Goal: Transaction & Acquisition: Purchase product/service

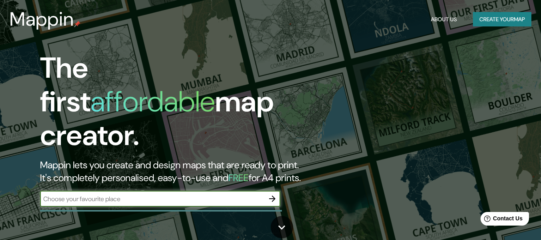
click at [126, 194] on input "text" at bounding box center [152, 198] width 224 height 9
click at [139, 194] on input "text" at bounding box center [152, 198] width 224 height 9
type input "[GEOGRAPHIC_DATA]"
click at [272, 194] on icon "button" at bounding box center [272, 199] width 10 height 10
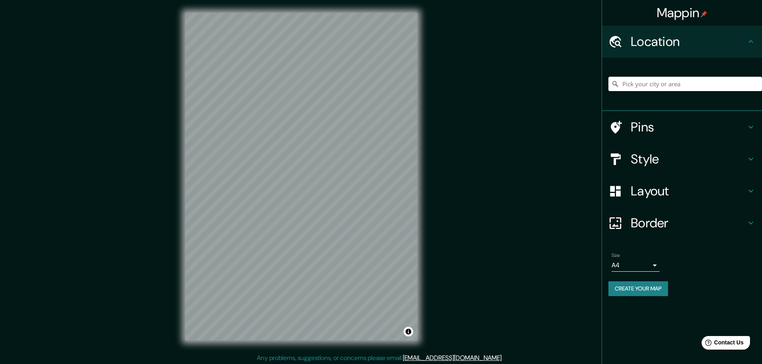
click at [540, 223] on h4 "Border" at bounding box center [688, 223] width 115 height 16
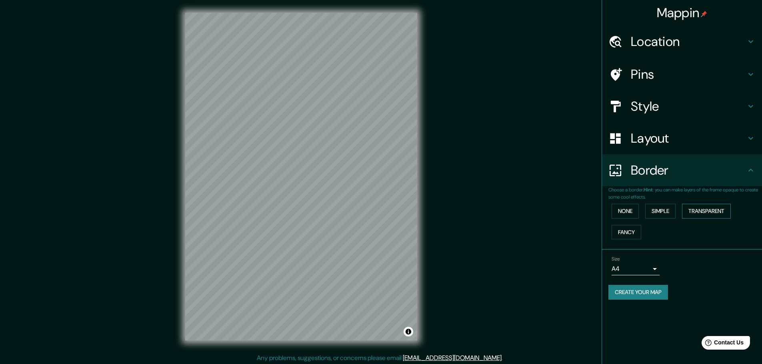
click at [540, 212] on button "Transparent" at bounding box center [706, 211] width 49 height 15
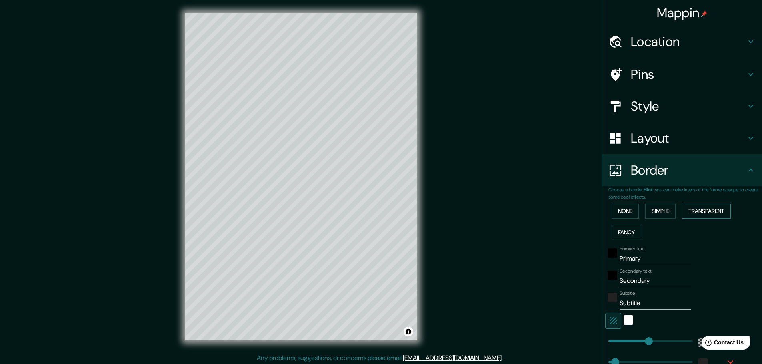
click at [540, 212] on button "Transparent" at bounding box center [706, 211] width 49 height 15
type input "278"
type input "46"
click at [540, 212] on button "Simple" at bounding box center [660, 211] width 30 height 15
click at [540, 213] on button "None" at bounding box center [625, 211] width 27 height 15
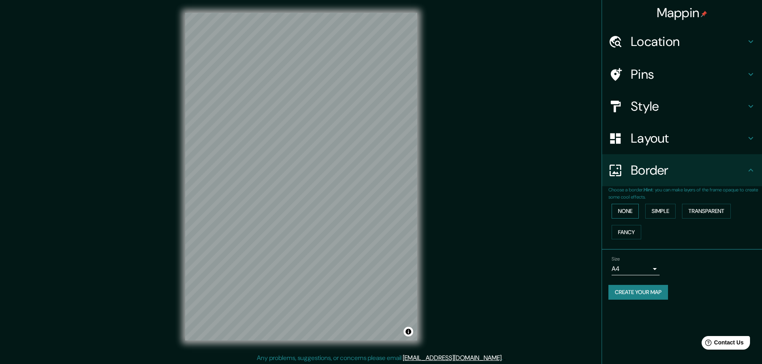
click at [540, 213] on button "None" at bounding box center [625, 211] width 27 height 15
click at [540, 232] on button "Fancy" at bounding box center [627, 232] width 30 height 15
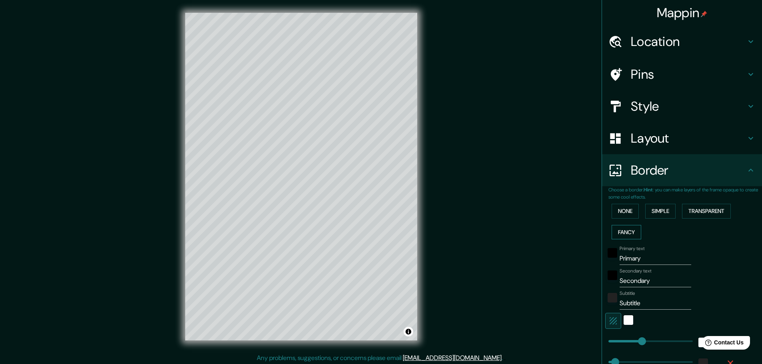
click at [540, 232] on button "Fancy" at bounding box center [627, 232] width 30 height 15
type input "46"
type input "23"
click at [540, 232] on button "Fancy" at bounding box center [627, 232] width 30 height 15
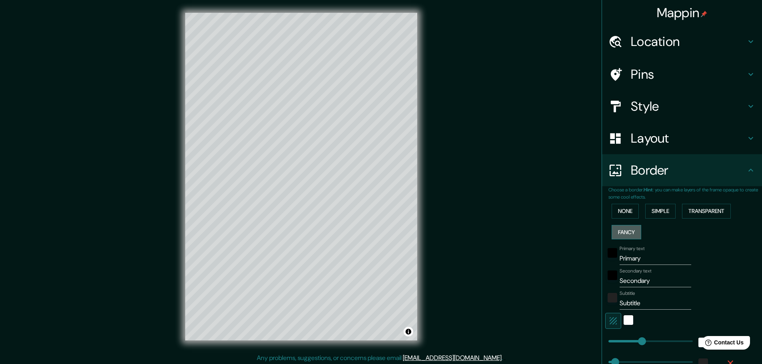
type input "46"
type input "23"
click at [540, 224] on div "None Simple Transparent Fancy" at bounding box center [686, 222] width 154 height 42
click at [540, 213] on button "None" at bounding box center [625, 211] width 27 height 15
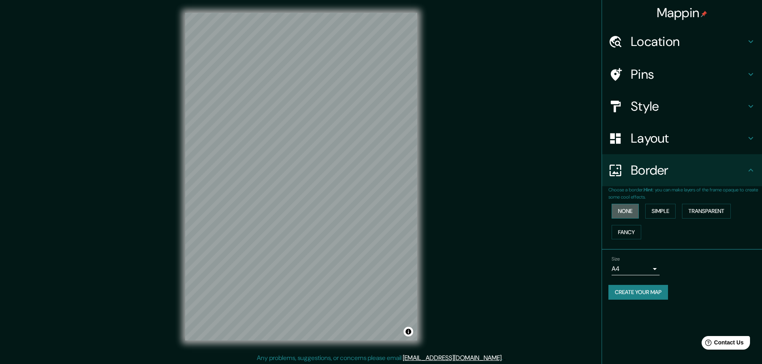
click at [540, 213] on button "None" at bounding box center [625, 211] width 27 height 15
click at [540, 230] on button "Fancy" at bounding box center [627, 232] width 30 height 15
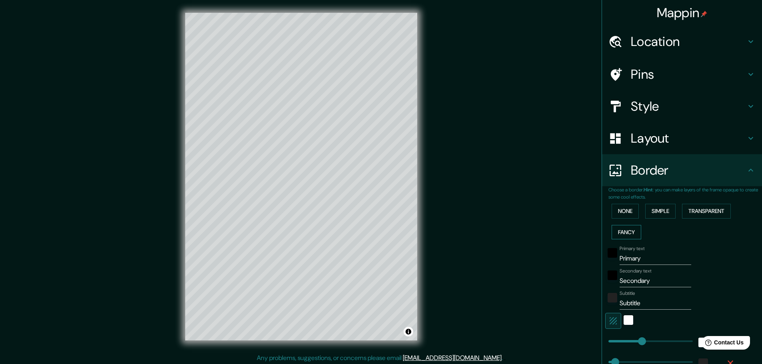
click at [540, 230] on button "Fancy" at bounding box center [627, 232] width 30 height 15
type input "46"
type input "23"
click at [540, 220] on div "None Simple Transparent Fancy" at bounding box center [686, 222] width 154 height 42
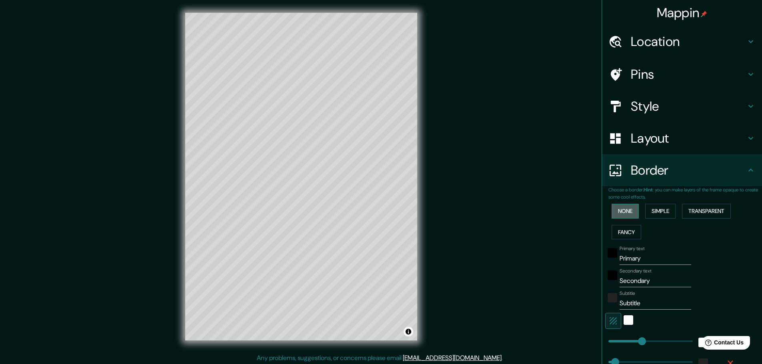
click at [540, 215] on button "None" at bounding box center [625, 211] width 27 height 15
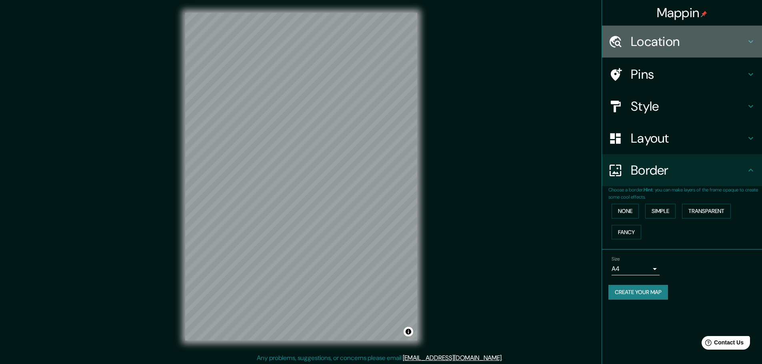
click at [540, 44] on h4 "Location" at bounding box center [688, 42] width 115 height 16
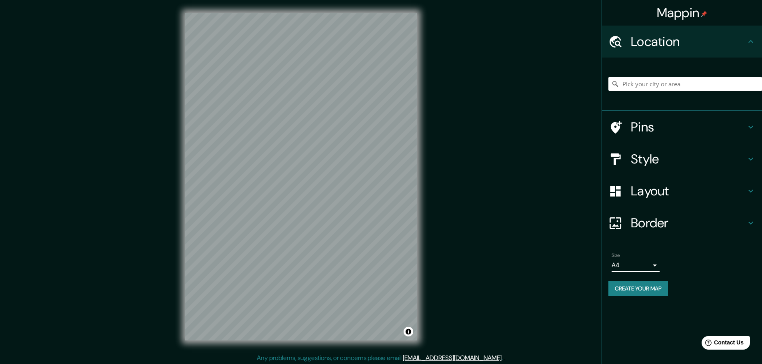
click at [540, 160] on h4 "Style" at bounding box center [688, 159] width 115 height 16
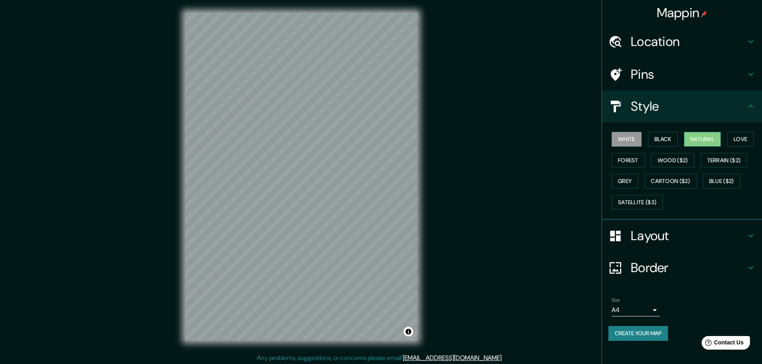
click at [540, 139] on button "Natural" at bounding box center [702, 139] width 37 height 15
click at [540, 137] on button "Black" at bounding box center [663, 139] width 30 height 15
click at [540, 139] on button "Love" at bounding box center [740, 139] width 26 height 15
click at [540, 161] on button "Forest" at bounding box center [628, 160] width 33 height 15
click at [540, 161] on button "Wood ($2)" at bounding box center [672, 160] width 43 height 15
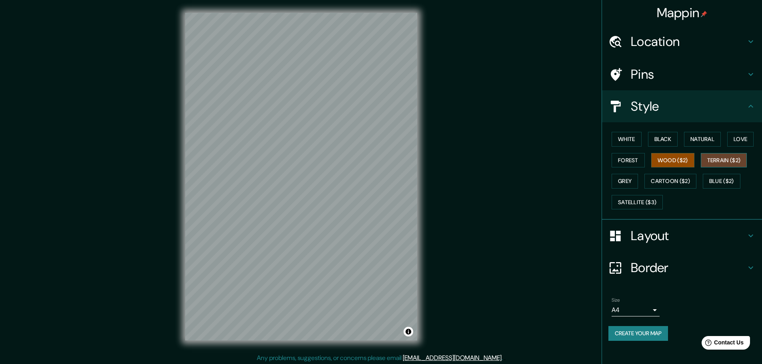
click at [540, 161] on button "Terrain ($2)" at bounding box center [724, 160] width 46 height 15
click at [540, 180] on button "Cartoon ($2)" at bounding box center [671, 181] width 52 height 15
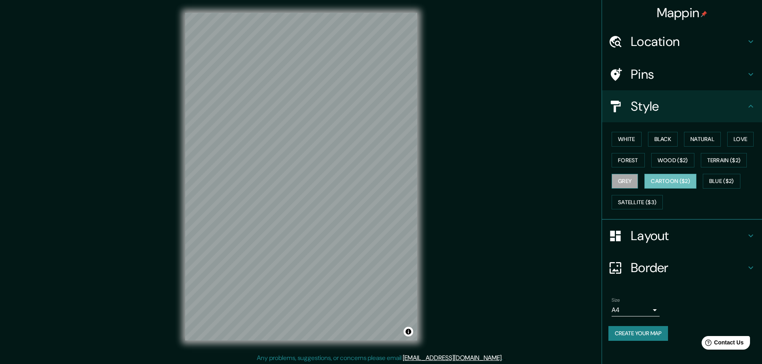
click at [540, 183] on button "Grey" at bounding box center [625, 181] width 26 height 15
click at [540, 187] on button "Blue ($2)" at bounding box center [722, 181] width 38 height 15
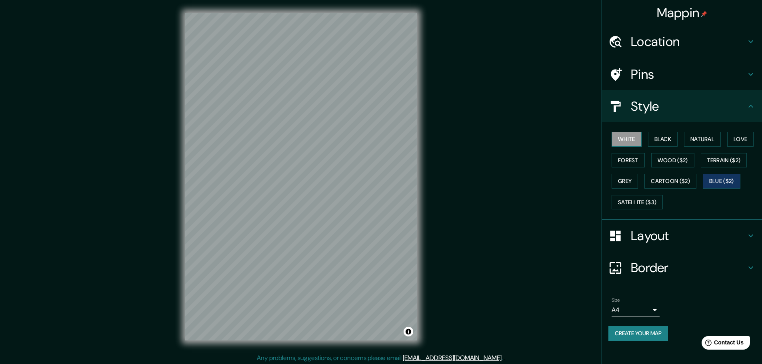
click at [540, 139] on button "White" at bounding box center [627, 139] width 30 height 15
drag, startPoint x: 723, startPoint y: 181, endPoint x: 702, endPoint y: 177, distance: 21.2
click at [540, 180] on button "Blue ($2)" at bounding box center [722, 181] width 38 height 15
click at [540, 184] on button "Cartoon ($2)" at bounding box center [671, 181] width 52 height 15
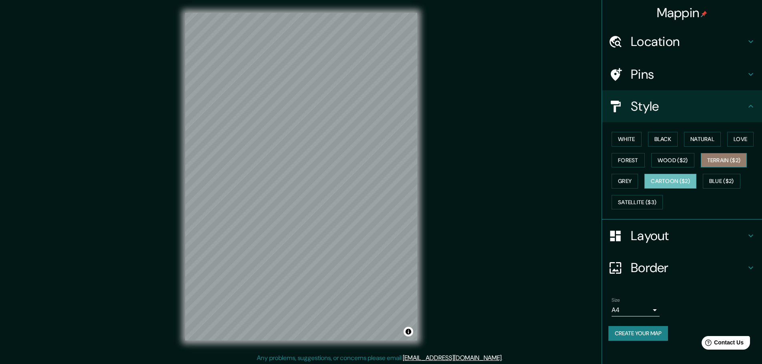
click at [540, 158] on button "Terrain ($2)" at bounding box center [724, 160] width 46 height 15
click at [540, 141] on button "Love" at bounding box center [740, 139] width 26 height 15
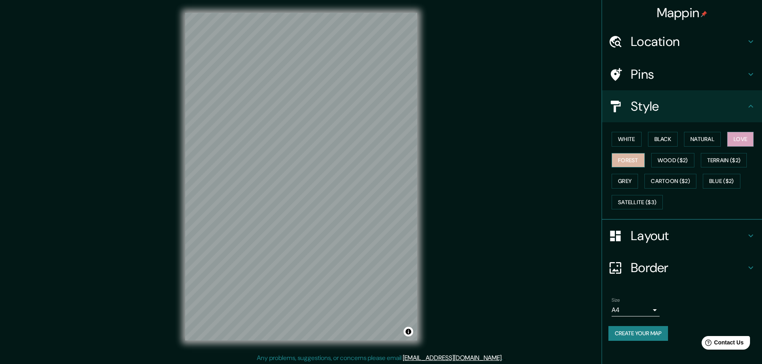
click at [540, 162] on button "Forest" at bounding box center [628, 160] width 33 height 15
click at [540, 181] on button "Grey" at bounding box center [625, 181] width 26 height 15
click at [540, 145] on button "White" at bounding box center [627, 139] width 30 height 15
click at [417, 239] on div "© Mapbox © OpenStreetMap Improve this map" at bounding box center [301, 177] width 686 height 328
click at [282, 152] on div at bounding box center [282, 152] width 6 height 6
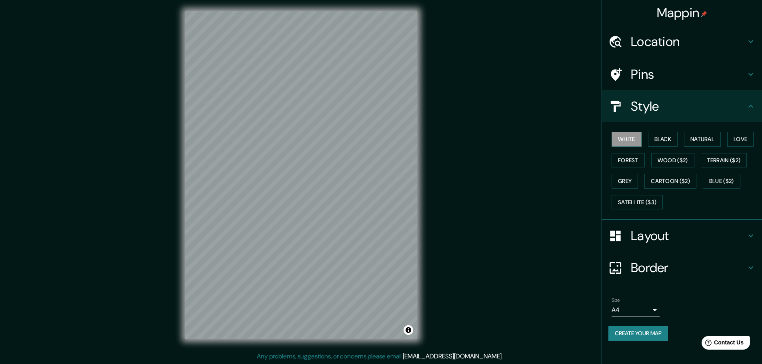
scroll to position [2, 0]
click at [540, 38] on h4 "Location" at bounding box center [688, 42] width 115 height 16
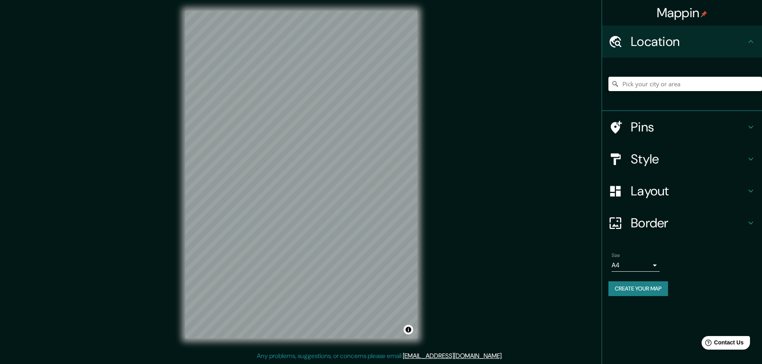
click at [540, 86] on input "Pick your city or area" at bounding box center [686, 84] width 154 height 14
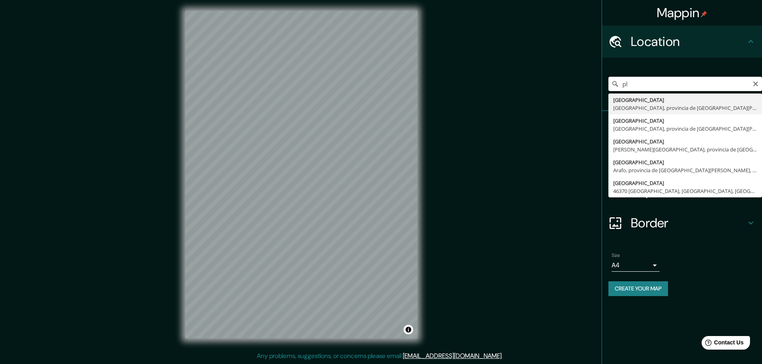
type input "p"
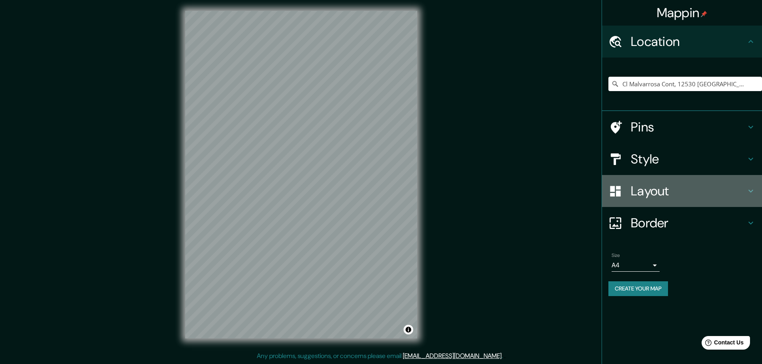
click at [540, 192] on h4 "Layout" at bounding box center [688, 191] width 115 height 16
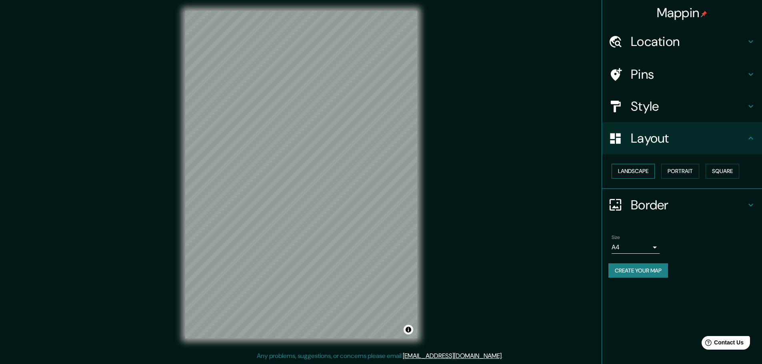
click at [540, 170] on button "Landscape" at bounding box center [633, 171] width 43 height 15
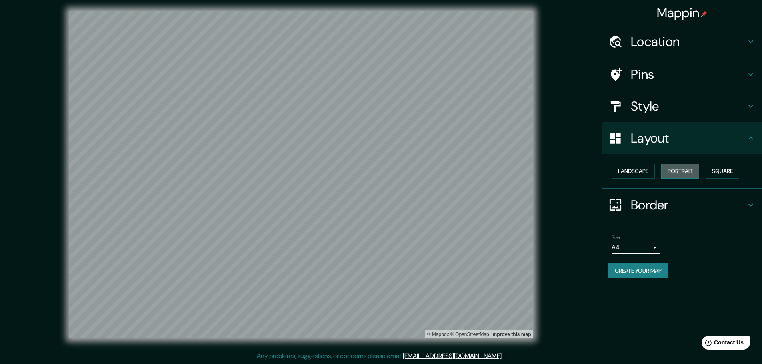
click at [540, 171] on button "Portrait" at bounding box center [680, 171] width 38 height 15
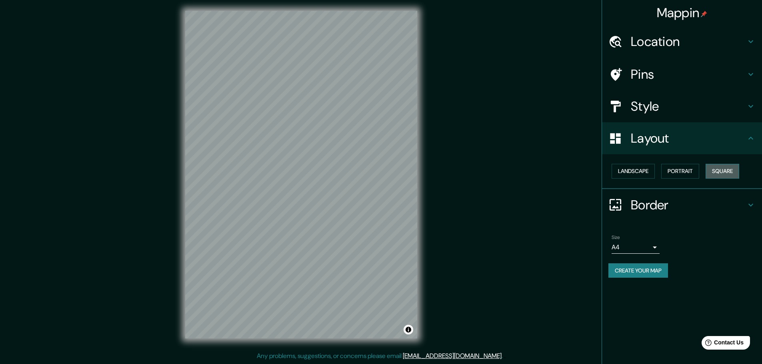
click at [540, 171] on button "Square" at bounding box center [723, 171] width 34 height 15
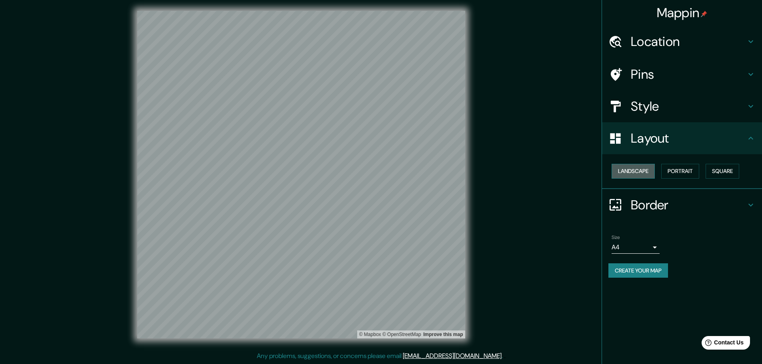
click at [540, 171] on button "Landscape" at bounding box center [633, 171] width 43 height 15
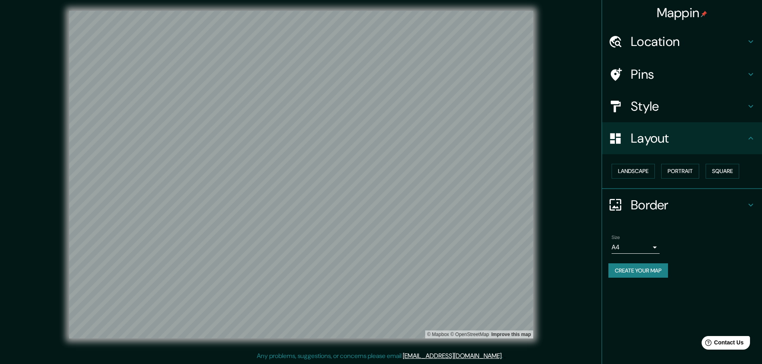
click at [540, 213] on div "© Mapbox © OpenStreetMap Improve this map" at bounding box center [301, 175] width 686 height 328
click at [540, 41] on h4 "Location" at bounding box center [688, 42] width 115 height 16
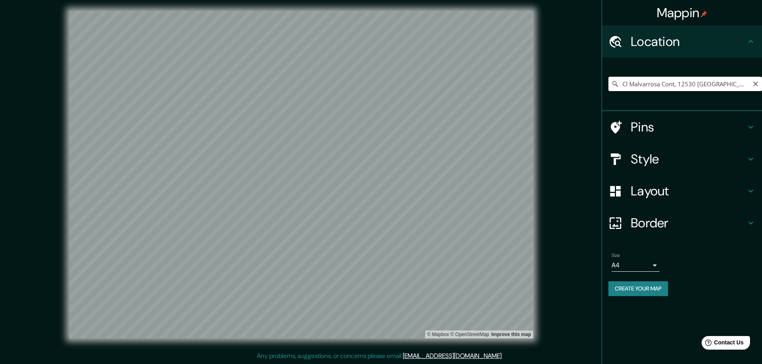
click at [540, 86] on input "Cl Malvarrosa Cont, 12530 [GEOGRAPHIC_DATA], [GEOGRAPHIC_DATA][PERSON_NAME], [G…" at bounding box center [686, 84] width 154 height 14
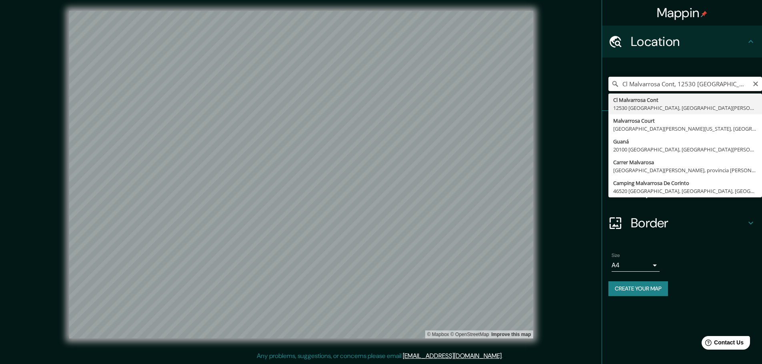
click at [540, 86] on input "Cl Malvarrosa Cont, 12530 [GEOGRAPHIC_DATA], [GEOGRAPHIC_DATA][PERSON_NAME], [G…" at bounding box center [686, 84] width 154 height 14
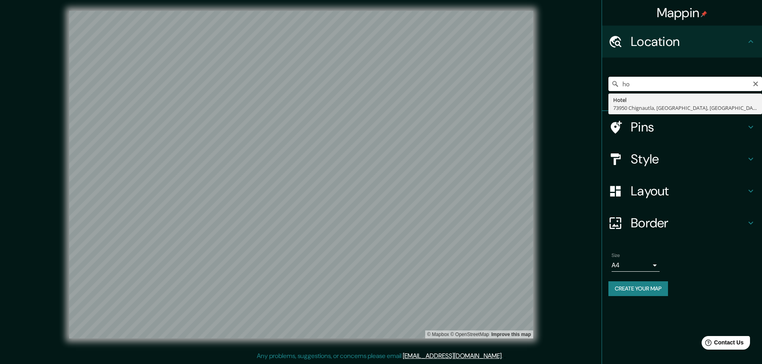
type input "h"
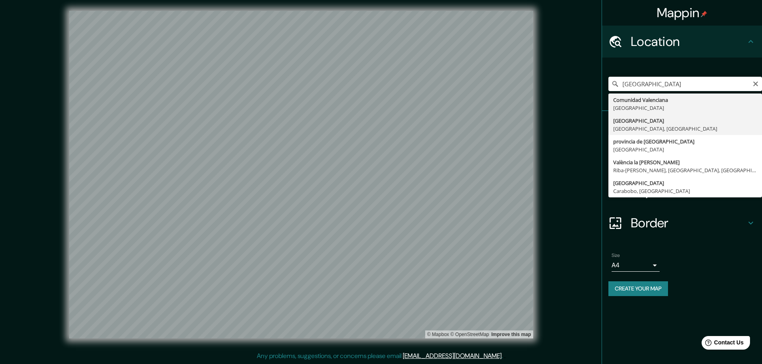
type input "[GEOGRAPHIC_DATA], [GEOGRAPHIC_DATA], [GEOGRAPHIC_DATA]"
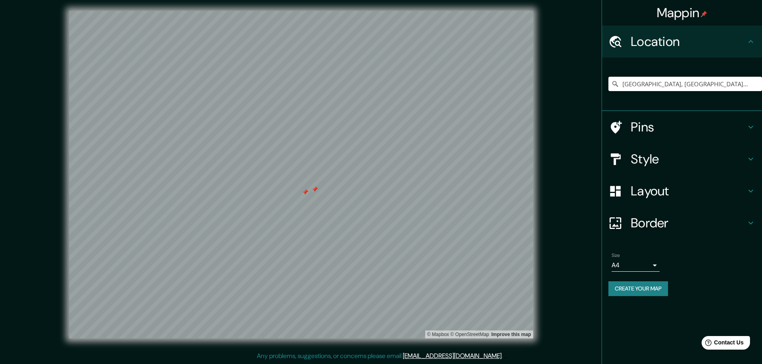
click at [315, 190] on div at bounding box center [315, 189] width 6 height 6
click at [306, 193] on div at bounding box center [305, 192] width 6 height 6
